Goal: Complete application form

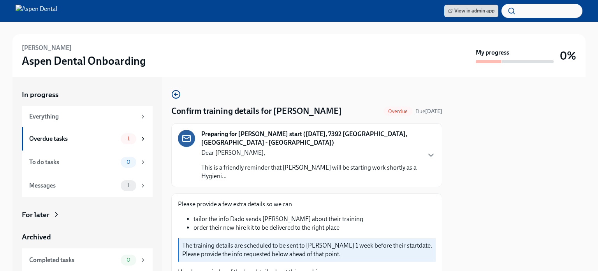
scroll to position [366, 0]
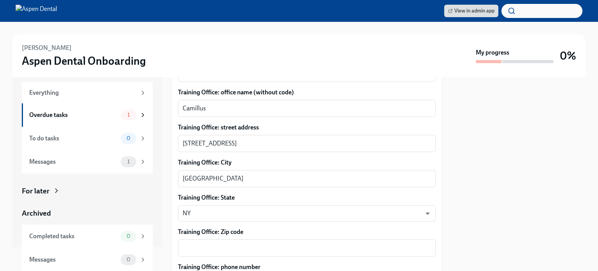
click at [542, 113] on div at bounding box center [519, 174] width 134 height 194
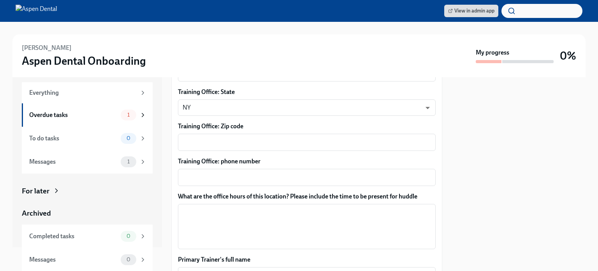
scroll to position [474, 0]
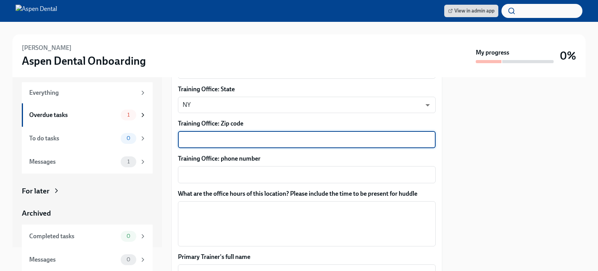
click at [289, 135] on textarea "Training Office: Zip code" at bounding box center [307, 139] width 248 height 9
type textarea "13219"
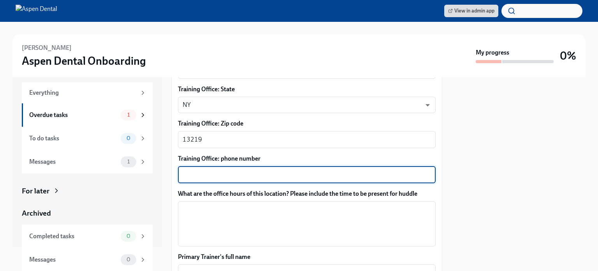
click at [285, 170] on textarea "Training Office: phone number" at bounding box center [307, 174] width 248 height 9
type textarea "(315) 487-0775"
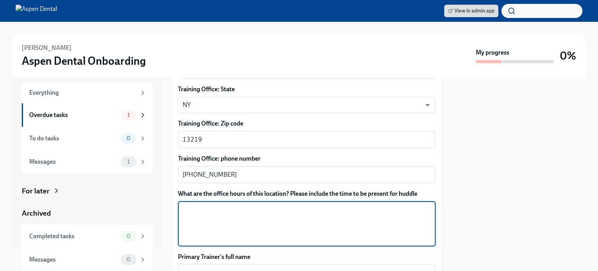
click at [254, 205] on textarea "What are the office hours of this location? Please include the time to be prese…" at bounding box center [307, 223] width 248 height 37
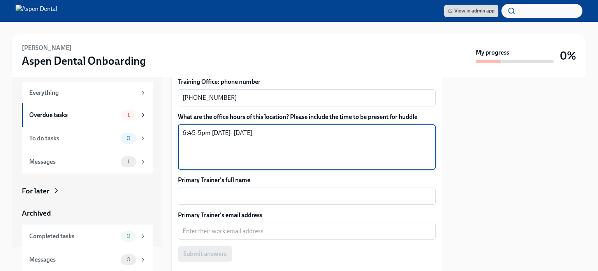
scroll to position [554, 0]
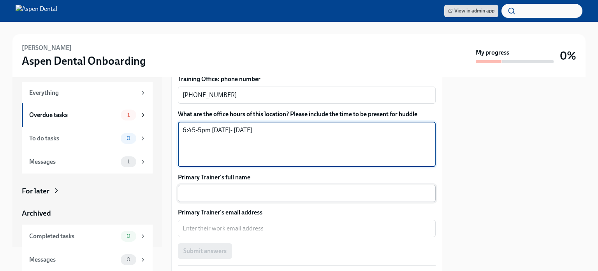
type textarea "6:45-5pm Monday- Thursday"
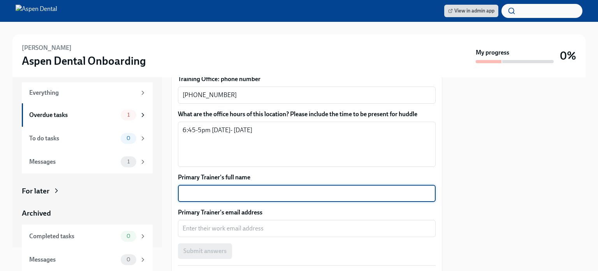
click at [280, 188] on textarea "Primary Trainer's full name" at bounding box center [307, 192] width 248 height 9
type textarea "Nelida Nuzzi"
click at [269, 223] on textarea "Primary Trainer's email address" at bounding box center [307, 227] width 248 height 9
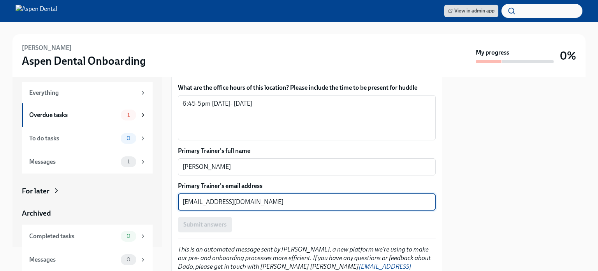
scroll to position [603, 0]
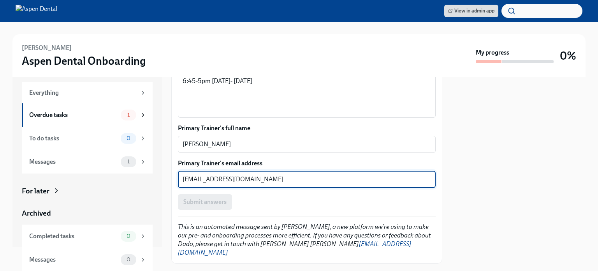
type textarea "nnuzzi@aspendental.com"
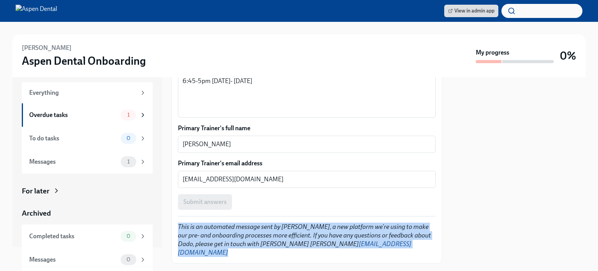
drag, startPoint x: 443, startPoint y: 256, endPoint x: 442, endPoint y: 197, distance: 58.8
click at [442, 197] on div "In progress Everything Overdue tasks 1 To do tasks 0 Messages 1 For later Archi…" at bounding box center [298, 174] width 573 height 194
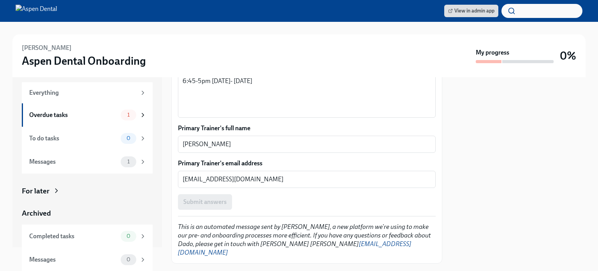
click at [514, 157] on div at bounding box center [519, 174] width 134 height 194
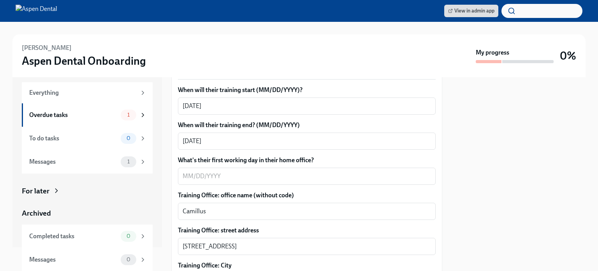
scroll to position [268, 0]
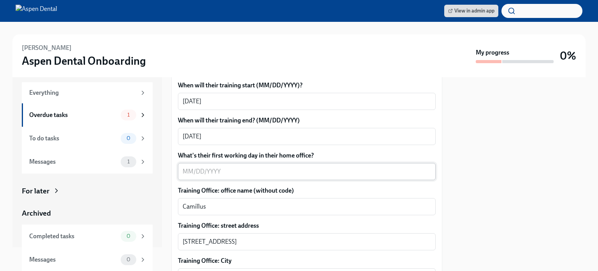
click at [303, 167] on textarea "What's their first working day in their home office?" at bounding box center [307, 171] width 248 height 9
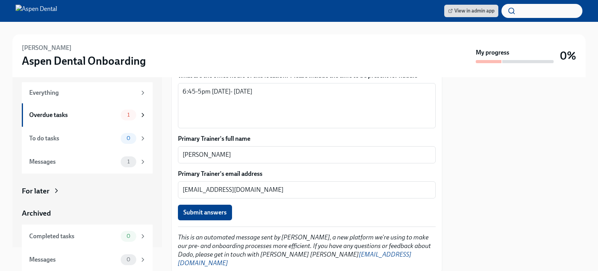
scroll to position [603, 0]
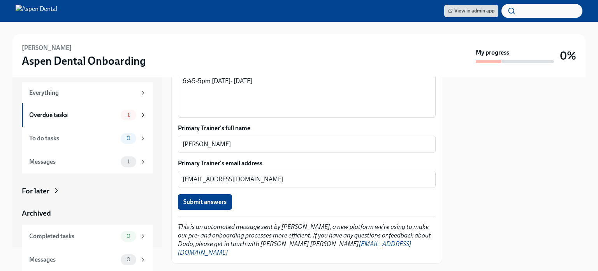
type textarea "09/29/2025"
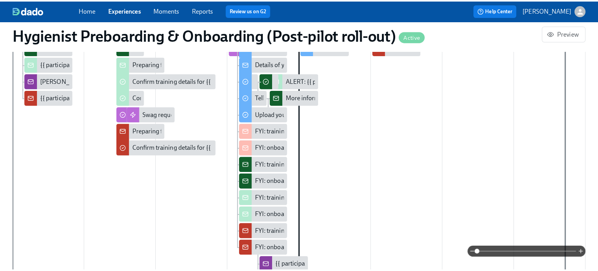
scroll to position [266, 0]
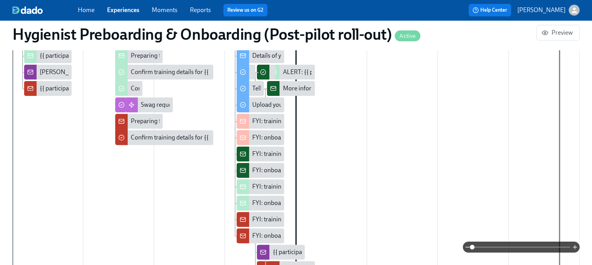
click at [297, 70] on div "ALERT: {{ participant.fullName }} is scheduled to start on {{ participant.start…" at bounding box center [469, 72] width 372 height 9
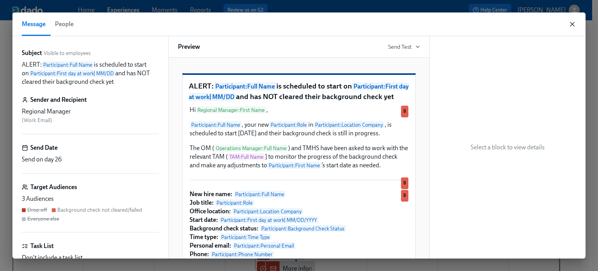
click at [570, 23] on icon "button" at bounding box center [572, 24] width 8 height 8
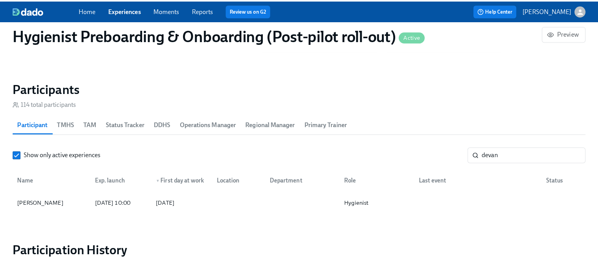
scroll to position [807, 0]
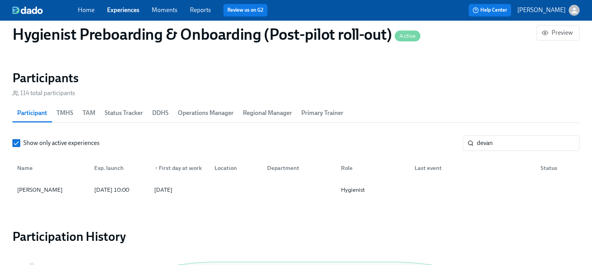
click at [65, 114] on span "TMHS" at bounding box center [64, 112] width 17 height 11
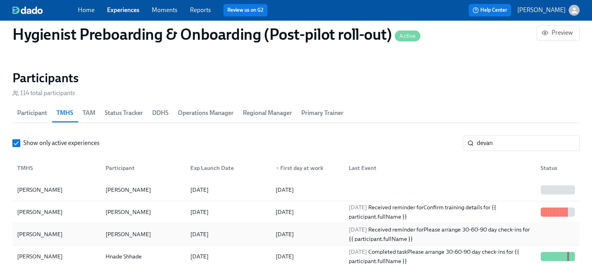
click at [559, 229] on div at bounding box center [557, 234] width 44 height 16
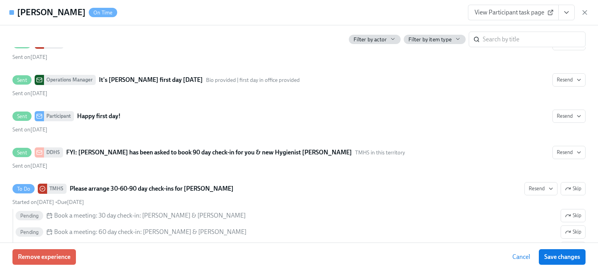
scroll to position [1425, 0]
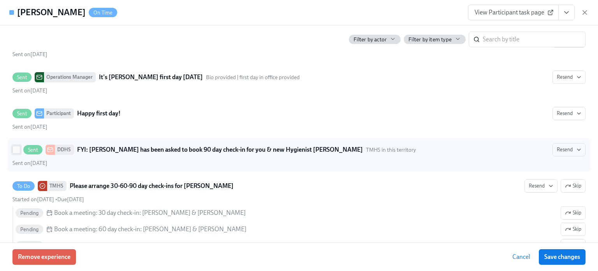
click at [16, 146] on input "Sent DDHS FYI: [PERSON_NAME] has been asked to book 90 day check-in for you & n…" at bounding box center [16, 149] width 7 height 7
checkbox input "true"
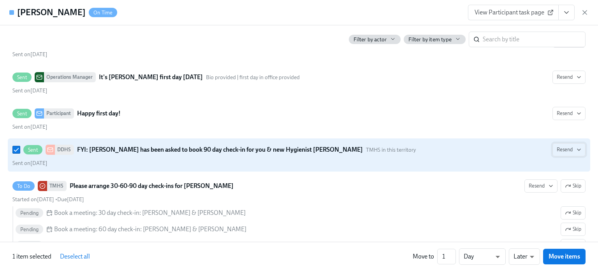
click at [576, 146] on icon "button" at bounding box center [579, 149] width 6 height 6
click at [481, 148] on div at bounding box center [299, 135] width 598 height 271
click at [567, 182] on div at bounding box center [299, 135] width 598 height 271
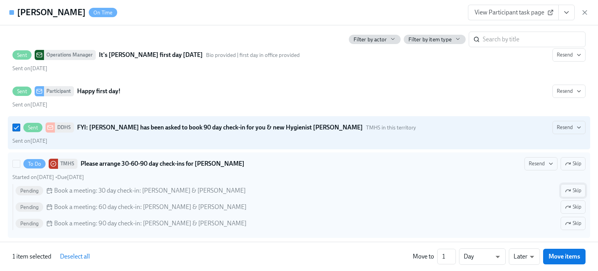
click at [565, 187] on icon "button" at bounding box center [568, 190] width 6 height 6
click at [567, 205] on span "Skip" at bounding box center [573, 207] width 16 height 8
click at [568, 216] on button "Skip" at bounding box center [573, 222] width 25 height 13
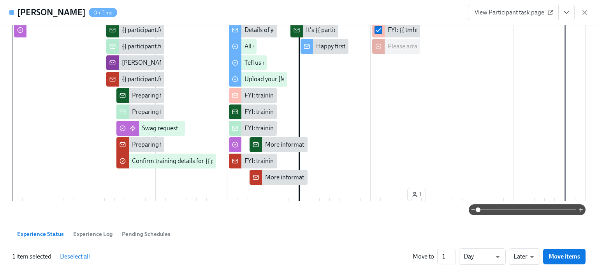
scroll to position [0, 0]
